Goal: Find specific page/section: Find specific page/section

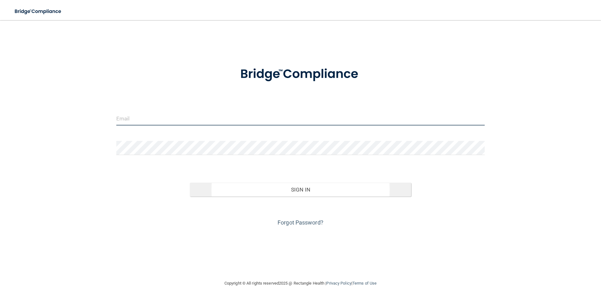
type input "[EMAIL_ADDRESS][DOMAIN_NAME]"
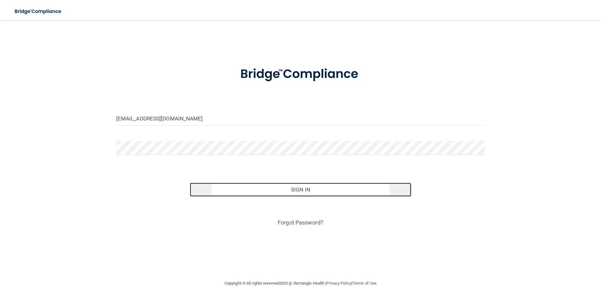
click at [293, 194] on button "Sign In" at bounding box center [300, 190] width 221 height 14
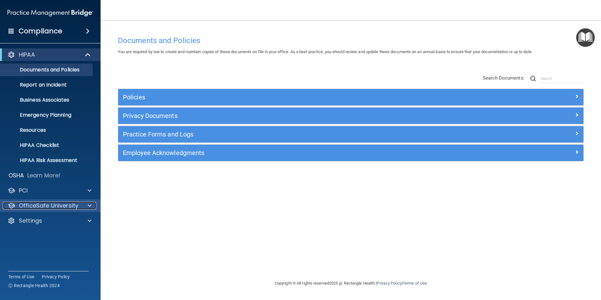
click at [48, 203] on p "OfficeSafe University" at bounding box center [48, 206] width 59 height 8
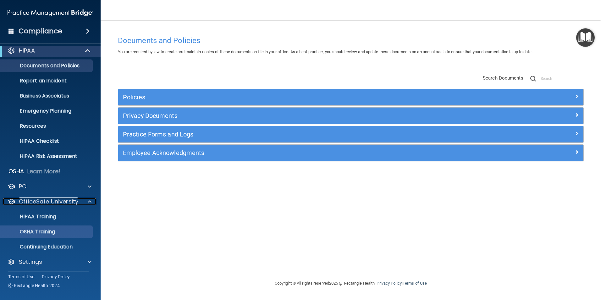
scroll to position [6, 0]
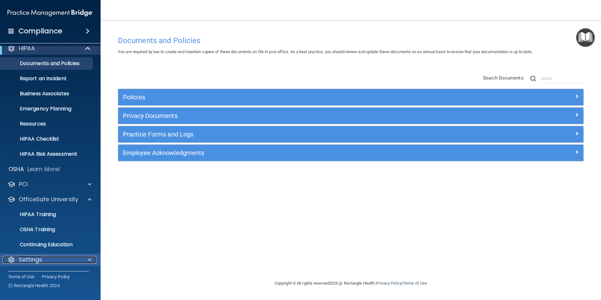
click at [90, 262] on span at bounding box center [90, 260] width 4 height 8
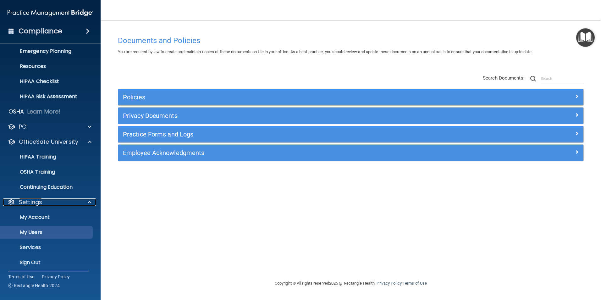
scroll to position [67, 0]
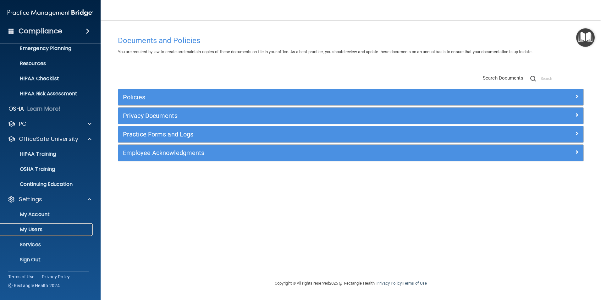
click at [36, 230] on p "My Users" at bounding box center [47, 229] width 86 height 6
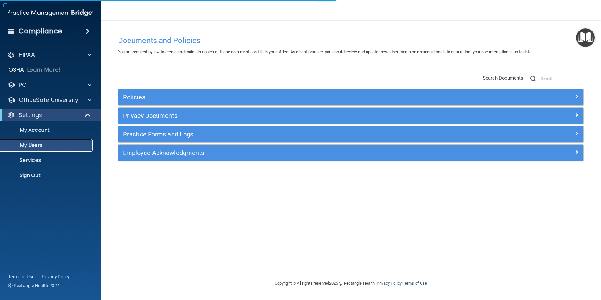
click at [47, 141] on link "My Users" at bounding box center [43, 145] width 99 height 13
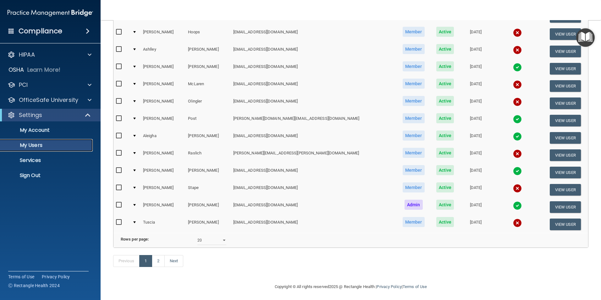
scroll to position [220, 0]
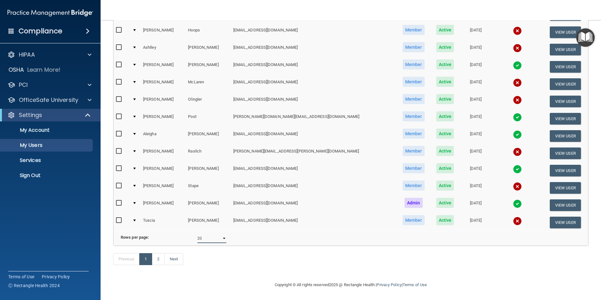
click at [222, 234] on select "10 20 30 40 all" at bounding box center [211, 238] width 29 height 9
select select "30"
click at [197, 234] on select "10 20 30 40 all" at bounding box center [211, 238] width 29 height 9
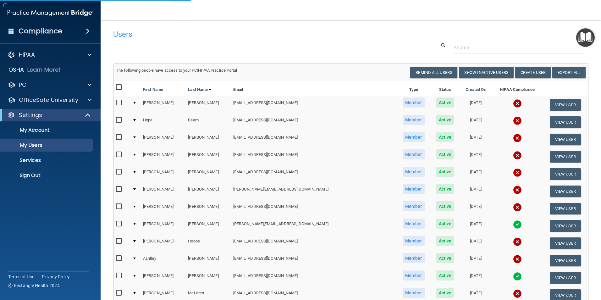
select select "30"
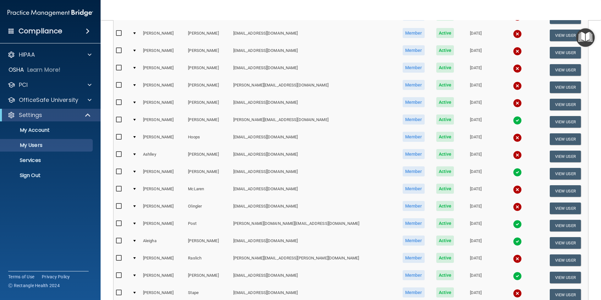
scroll to position [126, 0]
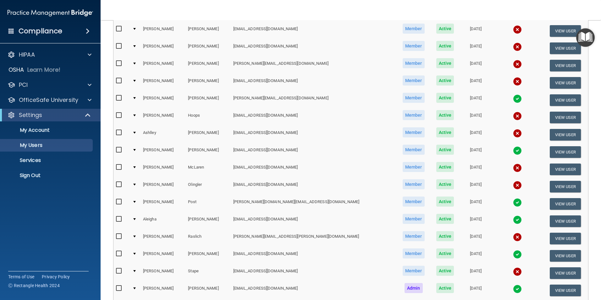
click at [35, 27] on h4 "Compliance" at bounding box center [41, 31] width 44 height 9
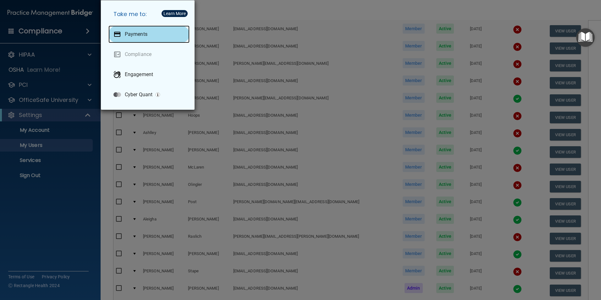
click at [134, 30] on div "Payments" at bounding box center [148, 34] width 81 height 18
